Goal: Information Seeking & Learning: Learn about a topic

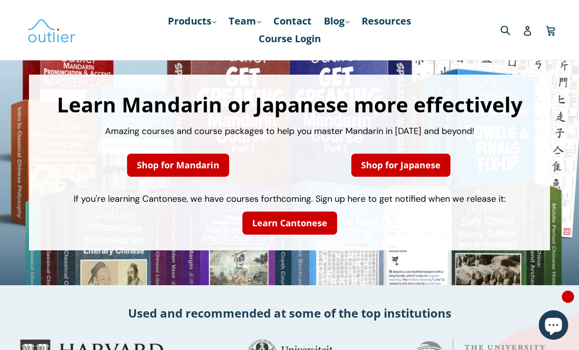
scroll to position [43, 0]
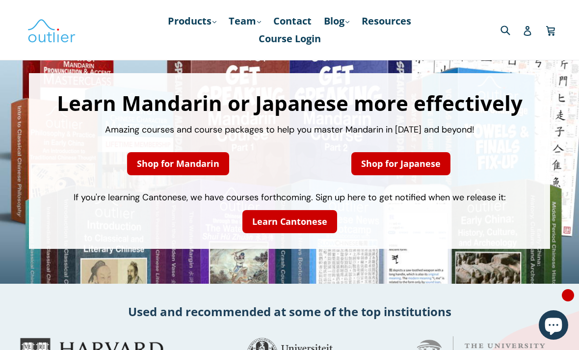
click at [217, 164] on link "Shop for Mandarin" at bounding box center [178, 163] width 102 height 23
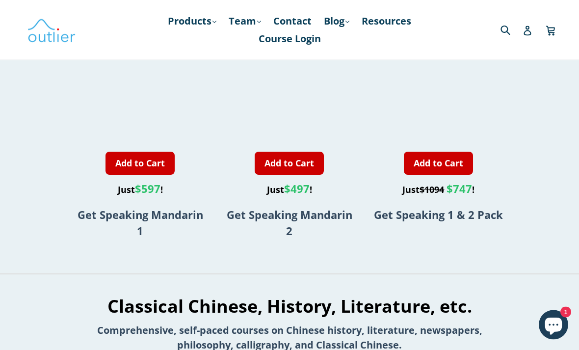
scroll to position [759, 0]
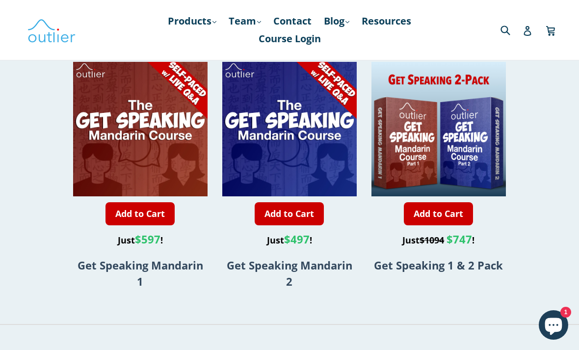
click at [83, 85] on div at bounding box center [140, 129] width 135 height 135
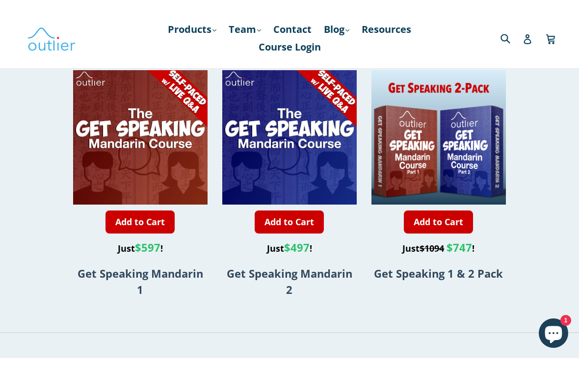
scroll to position [751, 0]
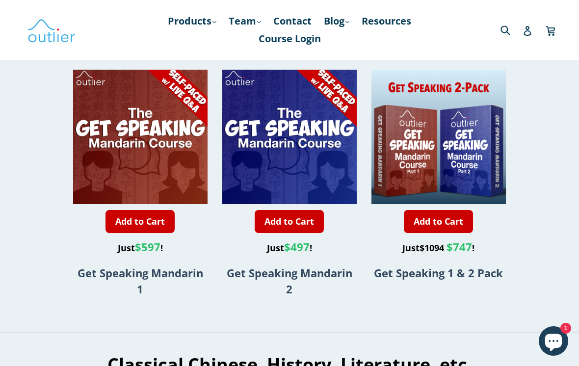
click at [304, 148] on div at bounding box center [289, 137] width 135 height 135
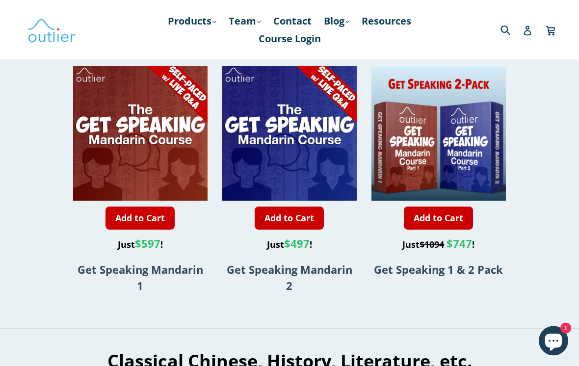
scroll to position [755, 0]
click at [89, 194] on div at bounding box center [140, 133] width 135 height 135
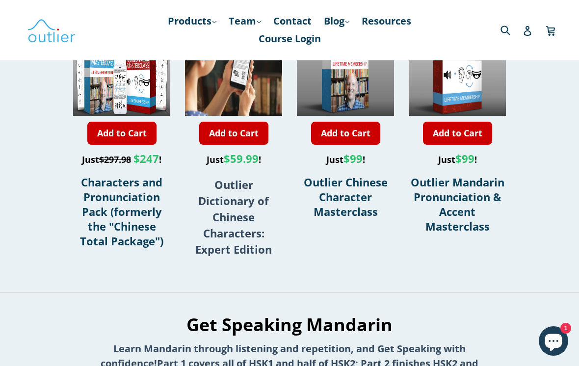
scroll to position [347, 0]
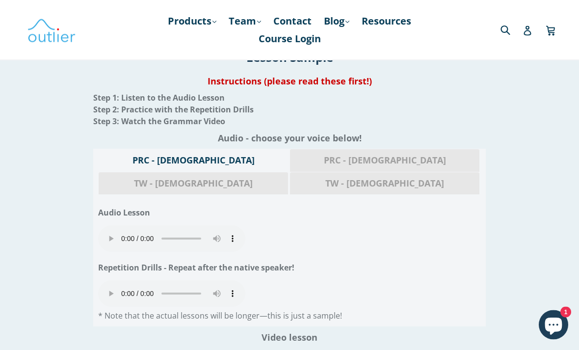
scroll to position [1105, 0]
click at [105, 225] on audio "Your browser does not support the audio element." at bounding box center [171, 238] width 147 height 27
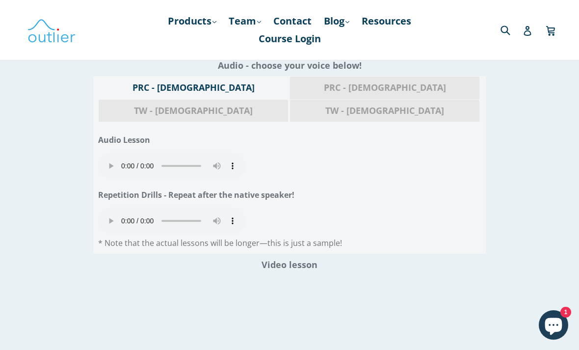
scroll to position [1177, 0]
click at [112, 154] on audio "Your browser does not support the audio element." at bounding box center [171, 167] width 147 height 27
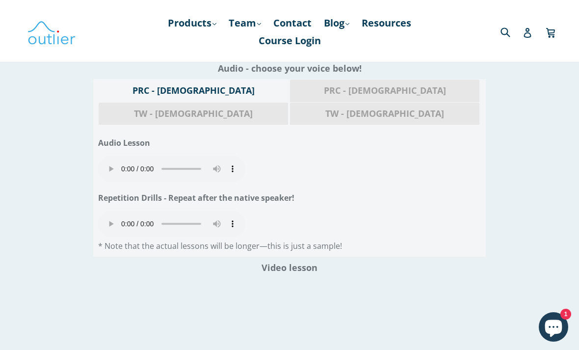
scroll to position [1174, 0]
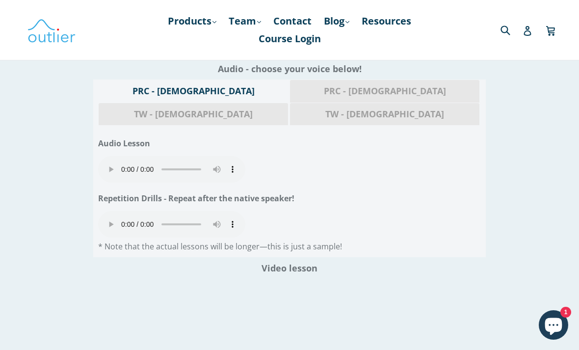
click at [109, 211] on audio "Your browser does not support the audio element." at bounding box center [171, 224] width 147 height 27
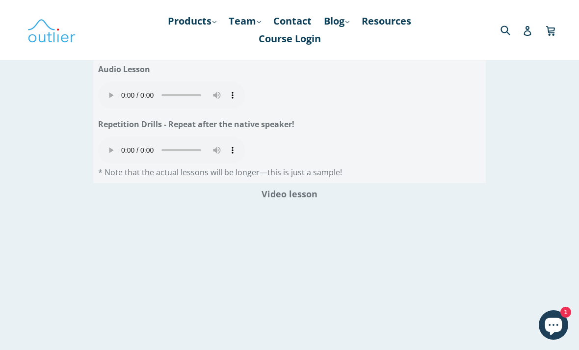
scroll to position [1245, 0]
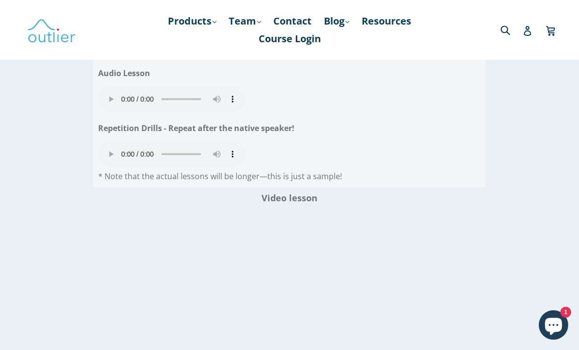
click at [108, 141] on audio "Your browser does not support the audio element." at bounding box center [171, 154] width 147 height 27
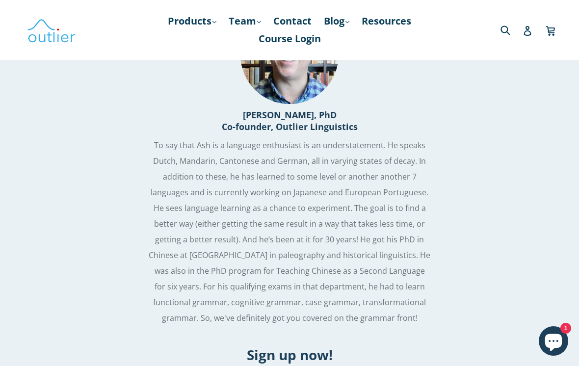
scroll to position [2499, 0]
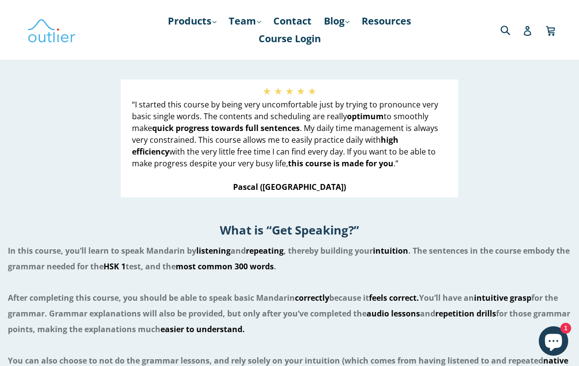
scroll to position [731, 0]
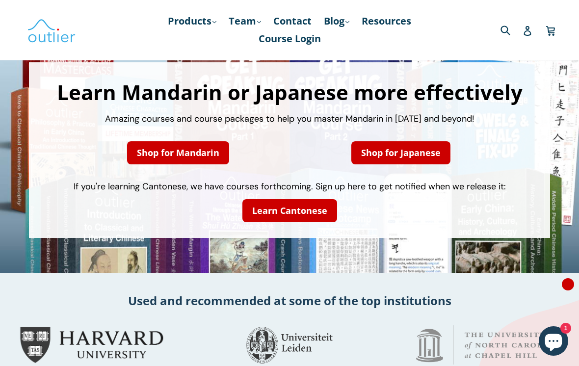
click at [371, 158] on link "Shop for Japanese" at bounding box center [401, 152] width 99 height 23
click at [322, 210] on link "Learn Cantonese" at bounding box center [290, 210] width 95 height 23
click at [342, 23] on link "Blog .cls-1{fill:#231f20} expand" at bounding box center [336, 21] width 35 height 18
click at [361, 47] on link "Chinese" at bounding box center [356, 47] width 59 height 19
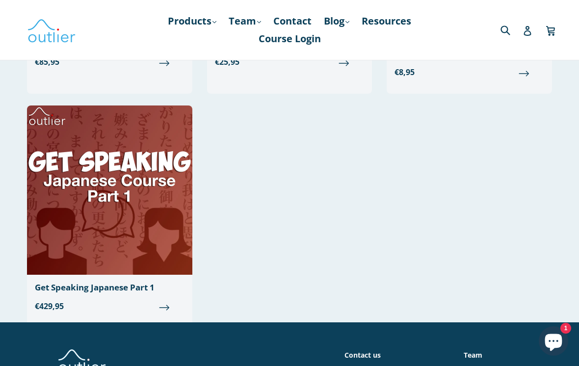
scroll to position [287, 0]
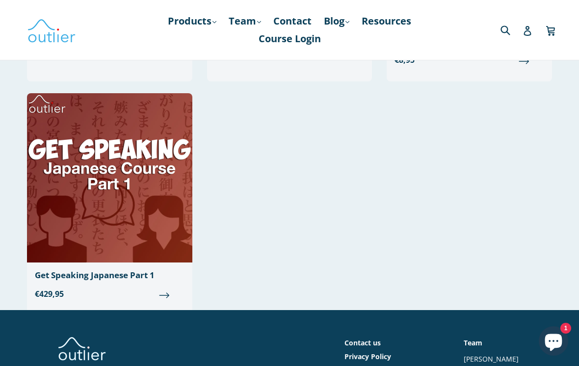
click at [59, 162] on img at bounding box center [109, 177] width 165 height 169
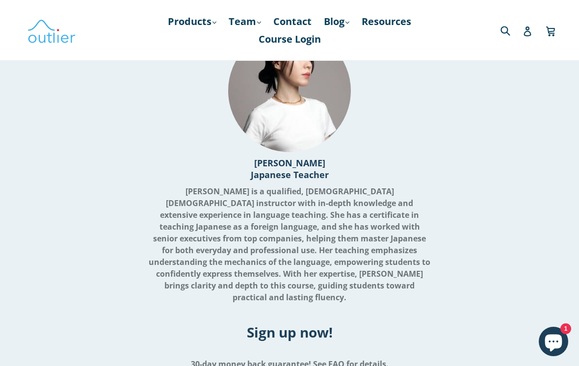
scroll to position [2423, 0]
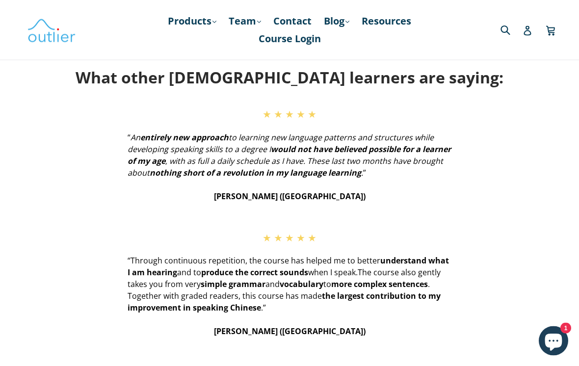
scroll to position [349, 0]
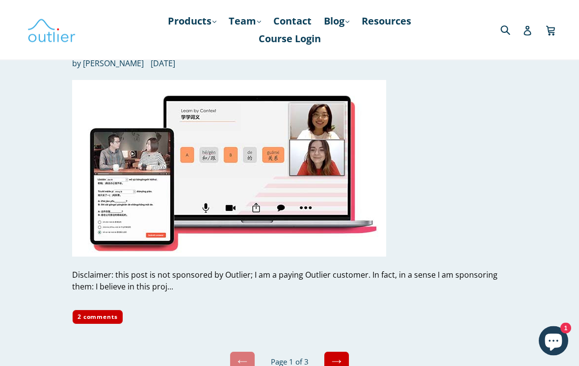
scroll to position [4609, 0]
